Goal: Transaction & Acquisition: Download file/media

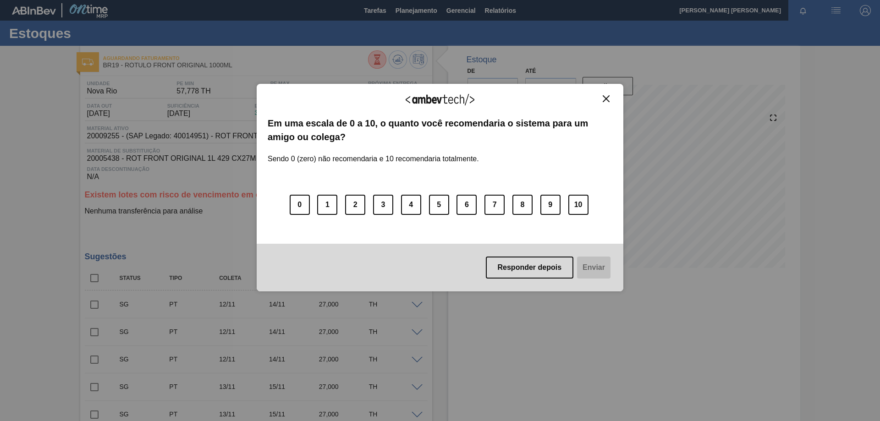
click at [603, 102] on img "Close" at bounding box center [606, 98] width 7 height 7
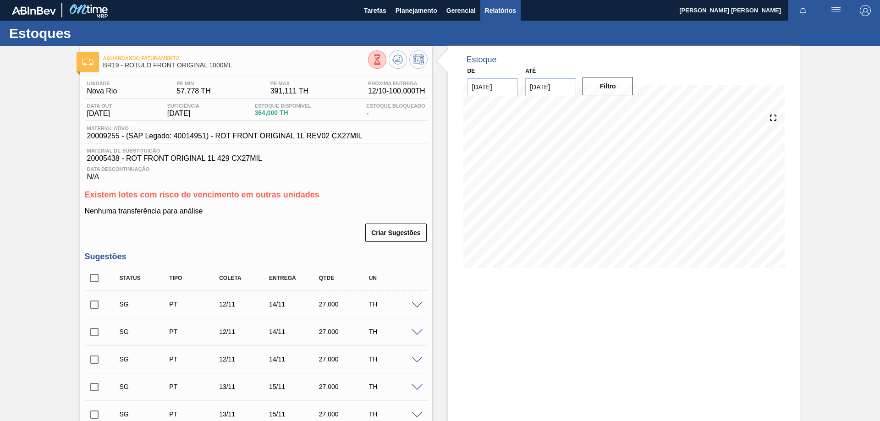
click at [486, 13] on span "Relatórios" at bounding box center [500, 10] width 31 height 11
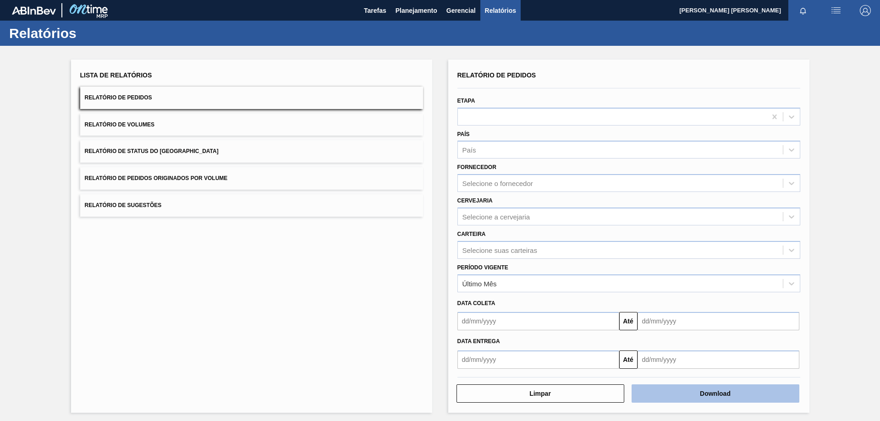
click at [690, 397] on button "Download" at bounding box center [715, 393] width 168 height 18
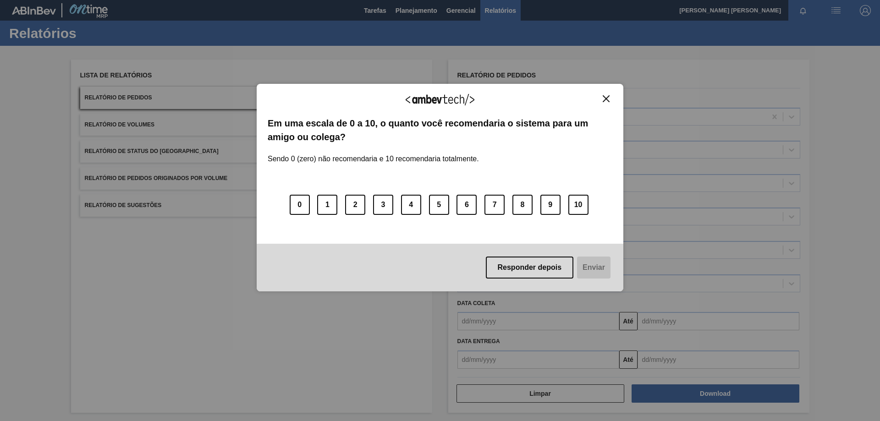
click at [604, 98] on img "Close" at bounding box center [606, 98] width 7 height 7
click at [606, 102] on button "Close" at bounding box center [606, 99] width 12 height 8
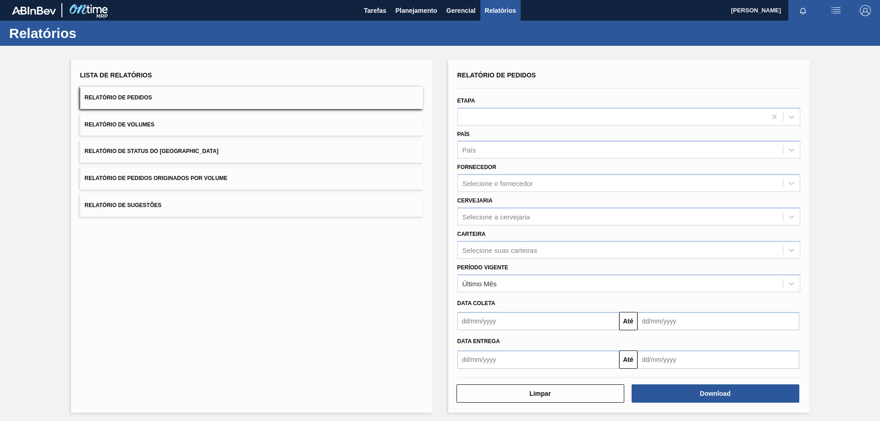
click at [144, 128] on button "Relatório de Volumes" at bounding box center [251, 125] width 343 height 22
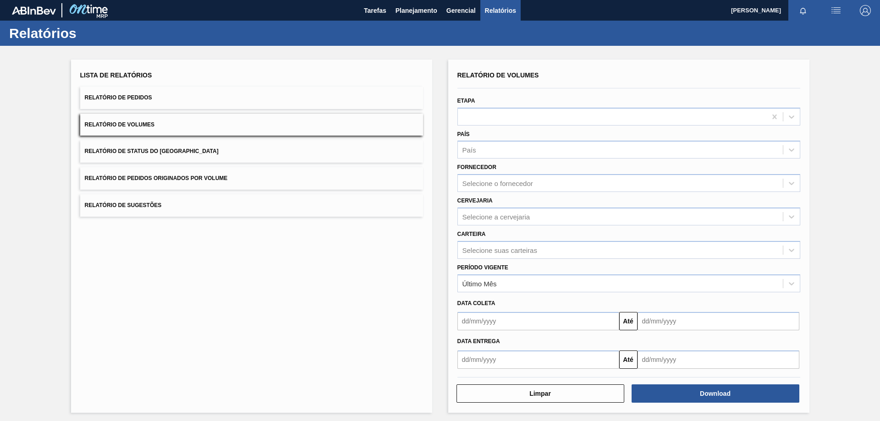
scroll to position [3, 0]
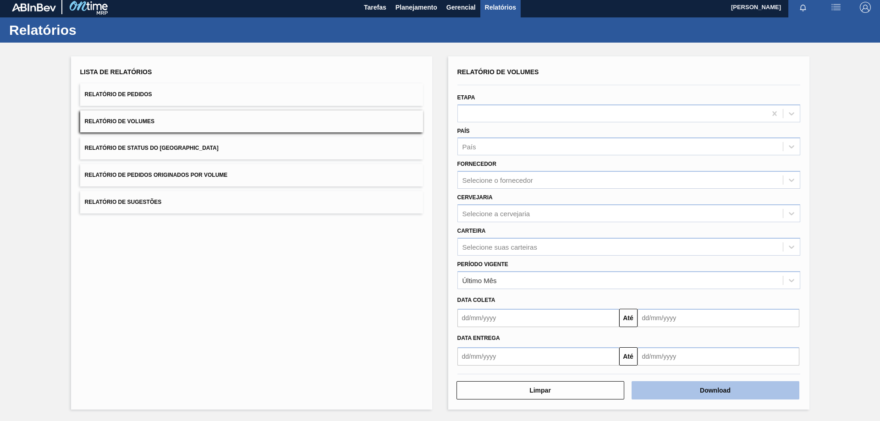
click at [706, 391] on button "Download" at bounding box center [715, 390] width 168 height 18
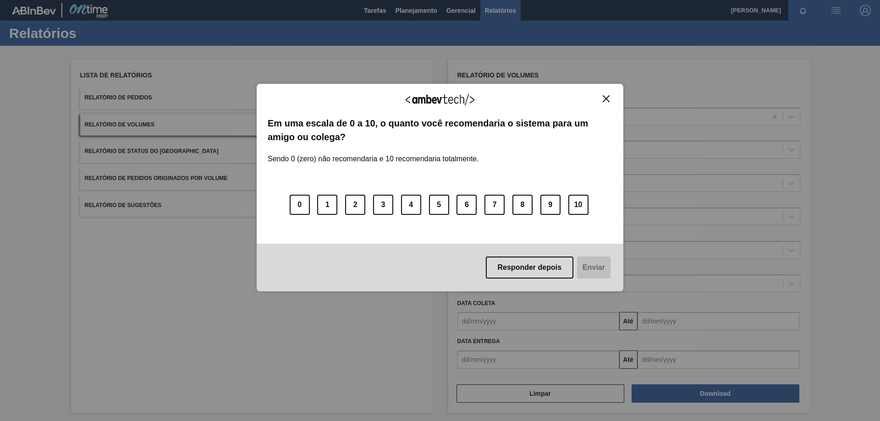
scroll to position [3, 0]
